Goal: Task Accomplishment & Management: Complete application form

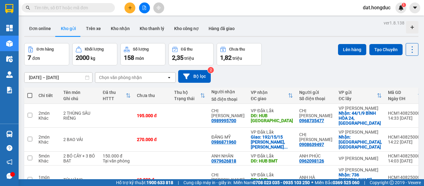
click at [29, 93] on span at bounding box center [29, 95] width 5 height 5
click at [30, 93] on input "checkbox" at bounding box center [30, 93] width 0 height 0
checkbox input "true"
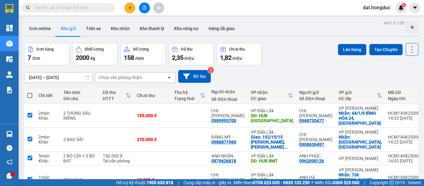
checkbox input "true"
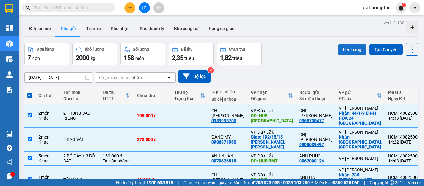
click at [341, 49] on button "Lên hàng" at bounding box center [352, 49] width 28 height 11
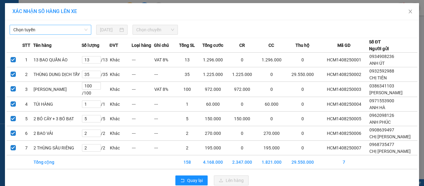
click at [39, 30] on span "Chọn tuyến" at bounding box center [50, 29] width 74 height 9
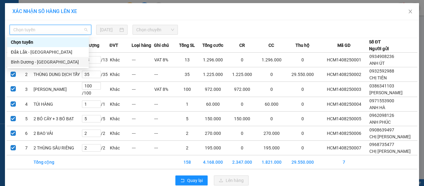
click at [32, 64] on div "Bình Dương - [GEOGRAPHIC_DATA]" at bounding box center [48, 62] width 74 height 7
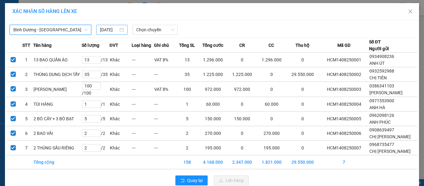
click at [115, 30] on input "[DATE]" at bounding box center [109, 29] width 18 height 7
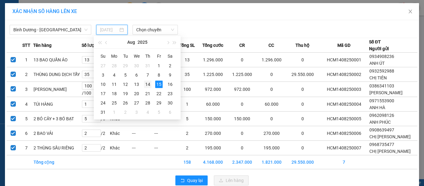
click at [148, 84] on div "14" at bounding box center [147, 84] width 7 height 7
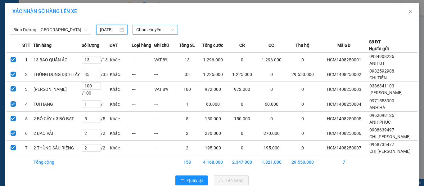
type input "[DATE]"
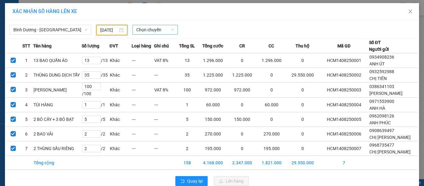
click at [152, 29] on span "Chọn chuyến" at bounding box center [155, 29] width 38 height 9
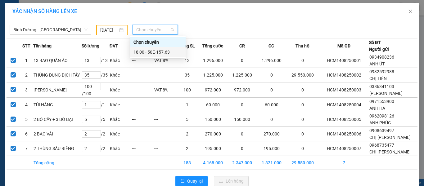
click at [155, 52] on div "18:00 - 50E-157.63" at bounding box center [157, 52] width 48 height 7
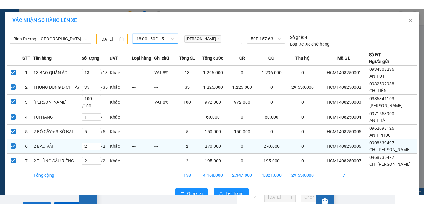
scroll to position [21, 0]
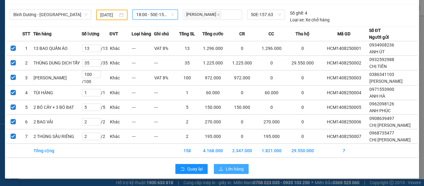
click at [228, 169] on span "Lên hàng" at bounding box center [235, 169] width 18 height 7
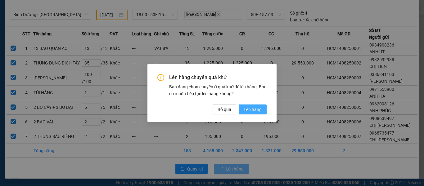
click at [249, 113] on button "Lên hàng" at bounding box center [253, 110] width 28 height 10
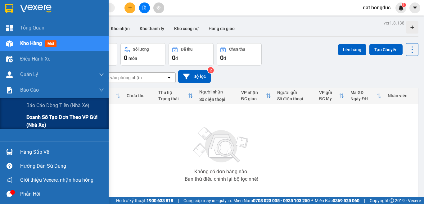
click at [32, 118] on span "Doanh số tạo đơn theo VP gửi (nhà xe)" at bounding box center [65, 121] width 78 height 16
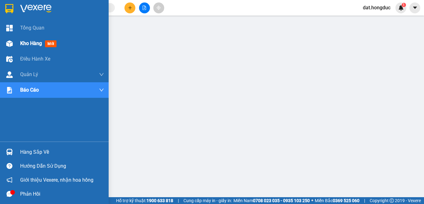
click at [26, 46] on span "Kho hàng" at bounding box center [31, 43] width 22 height 6
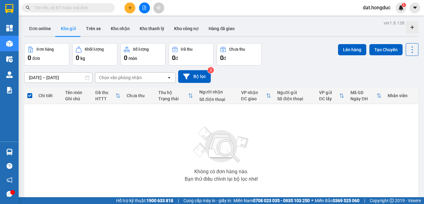
click at [75, 8] on input "text" at bounding box center [70, 7] width 73 height 7
paste input "0916.424.448"
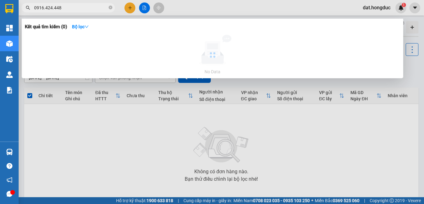
click at [53, 8] on input "0916.424.448" at bounding box center [70, 7] width 73 height 7
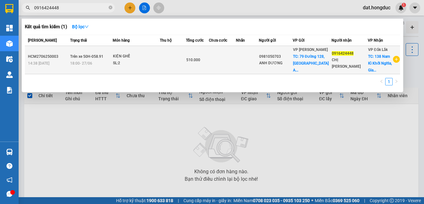
type input "0916424448"
click at [224, 53] on td at bounding box center [222, 60] width 27 height 28
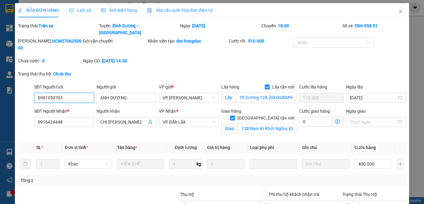
type input "0981050703"
type input "ANH DƯƠNG"
checkbox input "true"
type input "79 Đường 128, [GEOGRAPHIC_DATA][PERSON_NAME], Tp.[GEOGRAPHIC_DATA]"
type input "110.000"
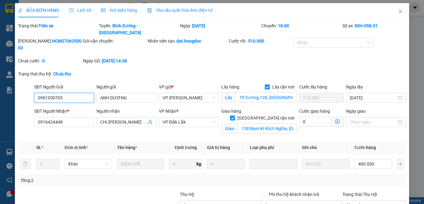
type input "0916424448"
type input "CHỊ [PERSON_NAME]"
checkbox input "true"
type input "138 Nam Kì Khởi Nghĩa, [GEOGRAPHIC_DATA], [GEOGRAPHIC_DATA]"
type input "510.000"
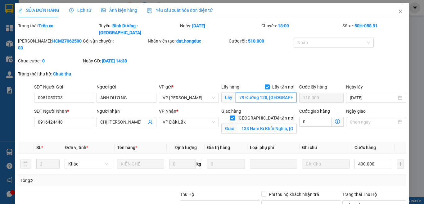
click at [273, 93] on input "79 Đường 128, [GEOGRAPHIC_DATA][PERSON_NAME], Tp.[GEOGRAPHIC_DATA]" at bounding box center [266, 98] width 61 height 10
drag, startPoint x: 34, startPoint y: 81, endPoint x: 19, endPoint y: 80, distance: 15.2
click at [19, 83] on div "SĐT Người Gửi 0981050703 0981050703 Người gửi ANH DƯƠNG VP gửi * VP [GEOGRAPHIC…" at bounding box center [211, 94] width 389 height 22
click at [398, 13] on icon "close" at bounding box center [400, 11] width 5 height 5
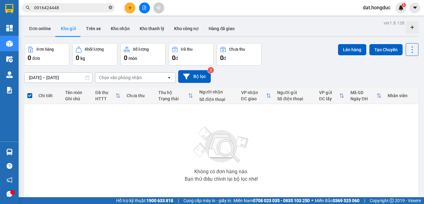
click at [110, 9] on icon "close-circle" at bounding box center [111, 8] width 4 height 4
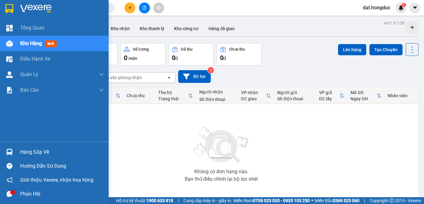
click at [31, 44] on span "Kho hàng" at bounding box center [31, 43] width 22 height 6
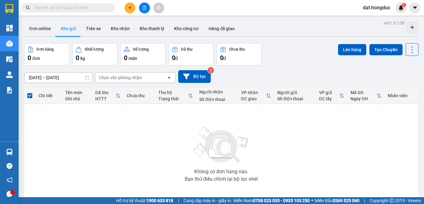
click at [80, 5] on input "text" at bounding box center [70, 7] width 73 height 7
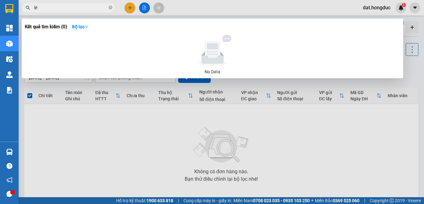
type input "l"
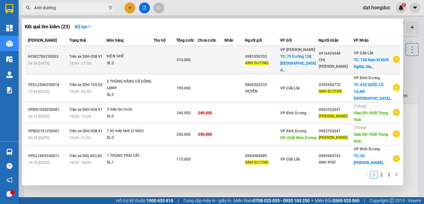
type input "Anh dương"
click at [393, 58] on icon "plus-circle" at bounding box center [396, 59] width 7 height 7
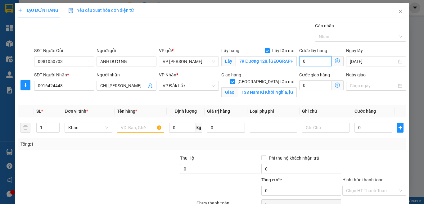
click at [306, 61] on input "0" at bounding box center [315, 61] width 32 height 10
type input "5"
type input "0"
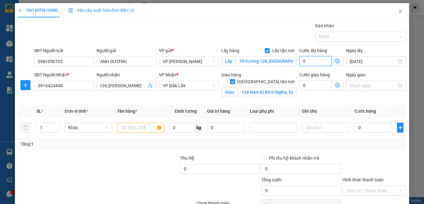
type input "0"
type input "7"
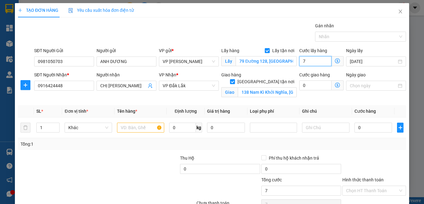
type input "75"
type input "7.500"
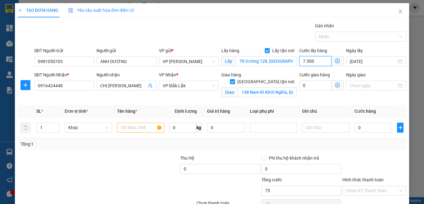
type input "7.500"
type input "75.000"
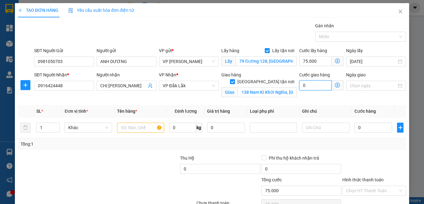
click at [313, 85] on input "0" at bounding box center [315, 85] width 32 height 10
type input "5"
type input "75.005"
type input "50"
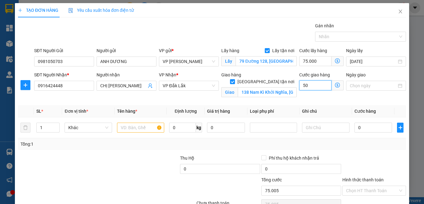
type input "75.050"
type input "5.000"
type input "80.000"
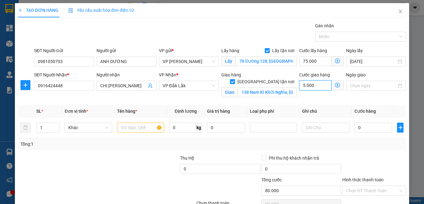
type input "50.000"
type input "125.000"
type input "50.000"
click at [126, 128] on input "text" at bounding box center [140, 128] width 47 height 10
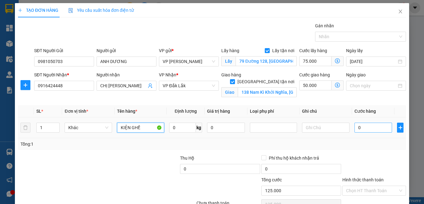
type input "KIỆN GHẾ"
click at [362, 129] on input "0" at bounding box center [373, 128] width 38 height 10
type input "1"
type input "125.001"
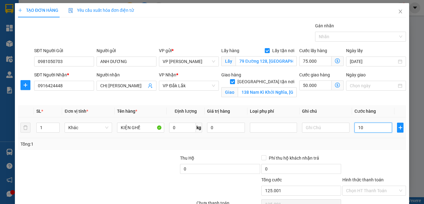
type input "100"
type input "125.100"
type input "10.000"
type input "135.000"
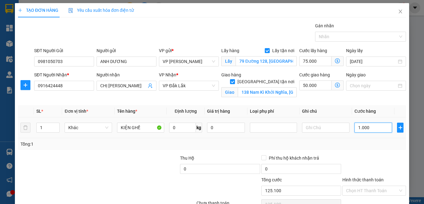
type input "135.000"
type input "100.000"
type input "225.000"
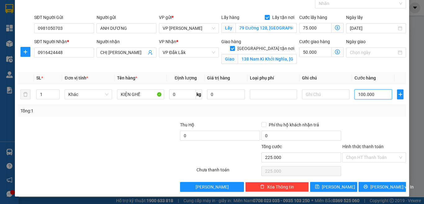
type input "100.000"
click at [362, 158] on input "Hình thức thanh toán" at bounding box center [372, 157] width 52 height 9
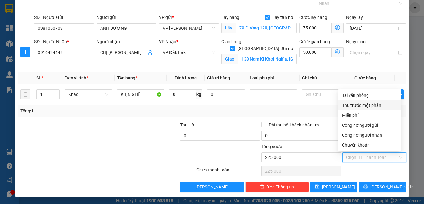
click at [362, 105] on div "Thu trước một phần" at bounding box center [369, 105] width 55 height 7
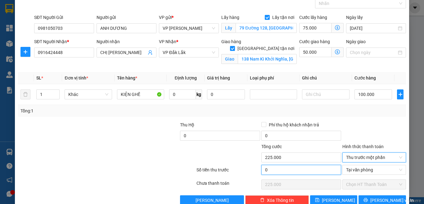
click at [273, 169] on input "0" at bounding box center [301, 170] width 80 height 10
type input "1"
type input "224.999"
type input "12"
type input "224.988"
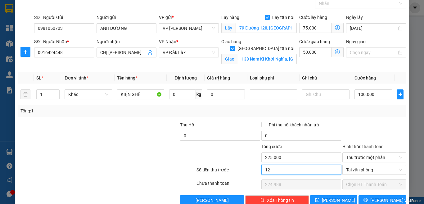
type input "125"
type input "224.875"
type input "12.500"
type input "212.500"
type input "125.000"
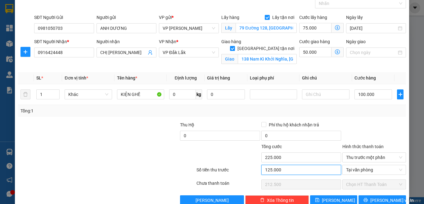
type input "100.000"
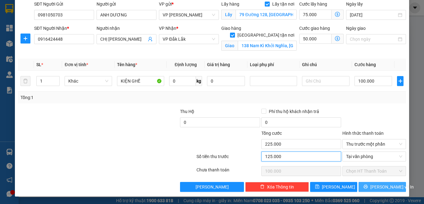
type input "125.000"
click at [370, 186] on button "[PERSON_NAME] và In" at bounding box center [382, 187] width 47 height 10
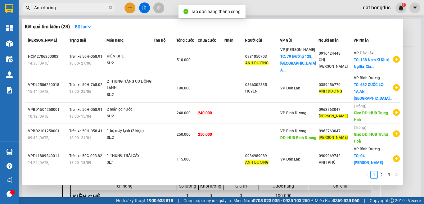
click at [410, 29] on div at bounding box center [212, 102] width 424 height 204
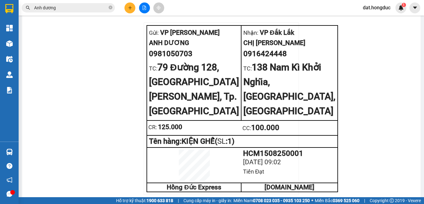
scroll to position [421, 0]
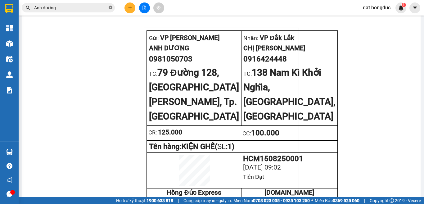
click at [112, 8] on icon "close-circle" at bounding box center [111, 8] width 4 height 4
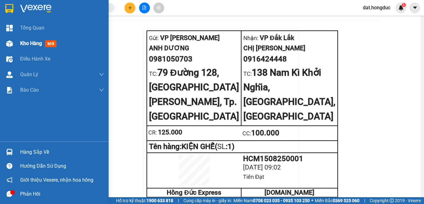
click at [24, 43] on span "Kho hàng" at bounding box center [31, 43] width 22 height 6
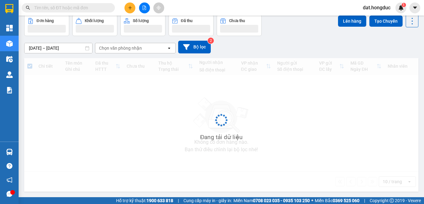
scroll to position [29, 0]
